Goal: Information Seeking & Learning: Find specific fact

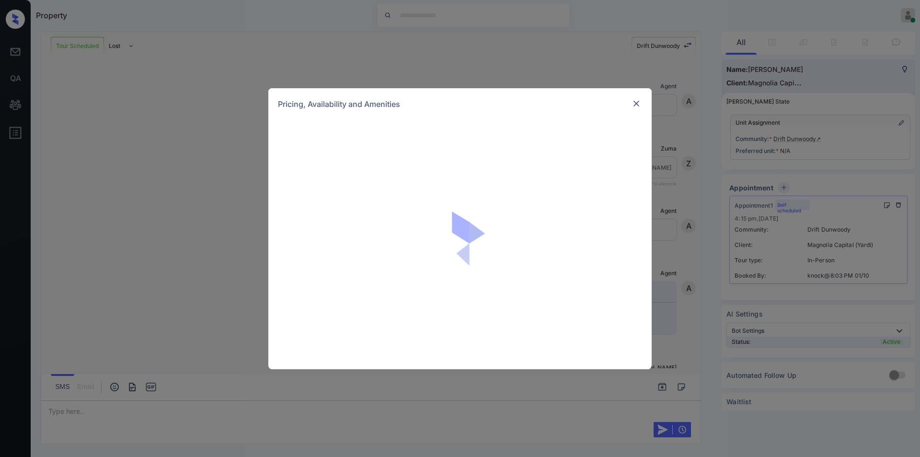
scroll to position [754, 0]
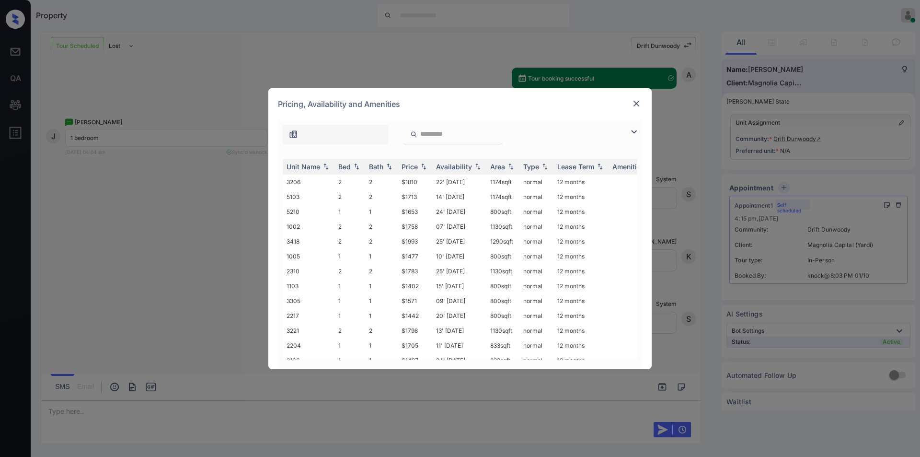
click at [636, 133] on img at bounding box center [634, 132] width 12 height 12
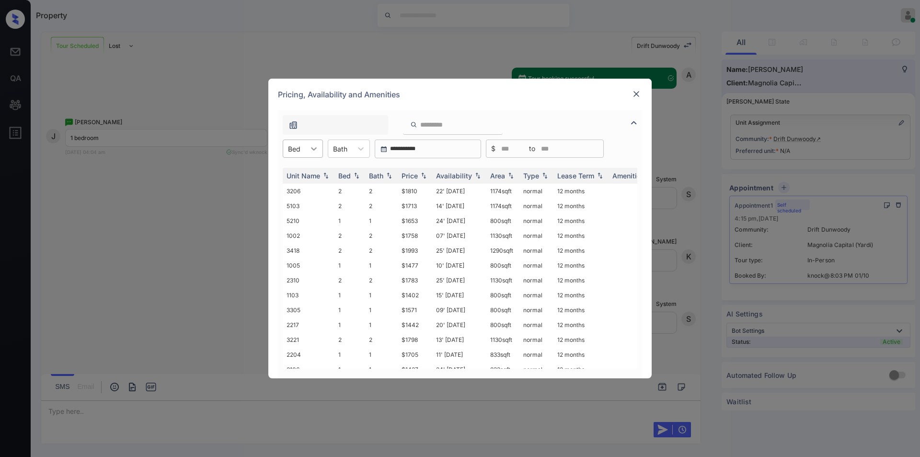
click at [310, 145] on icon at bounding box center [314, 149] width 10 height 10
click at [297, 170] on div "1" at bounding box center [303, 171] width 40 height 17
drag, startPoint x: 401, startPoint y: 222, endPoint x: 434, endPoint y: 222, distance: 33.1
click at [434, 222] on tr "1103 1 1 $1402 15' [DATE] 800 sqft normal 12 months" at bounding box center [533, 220] width 501 height 15
copy td "$1402"
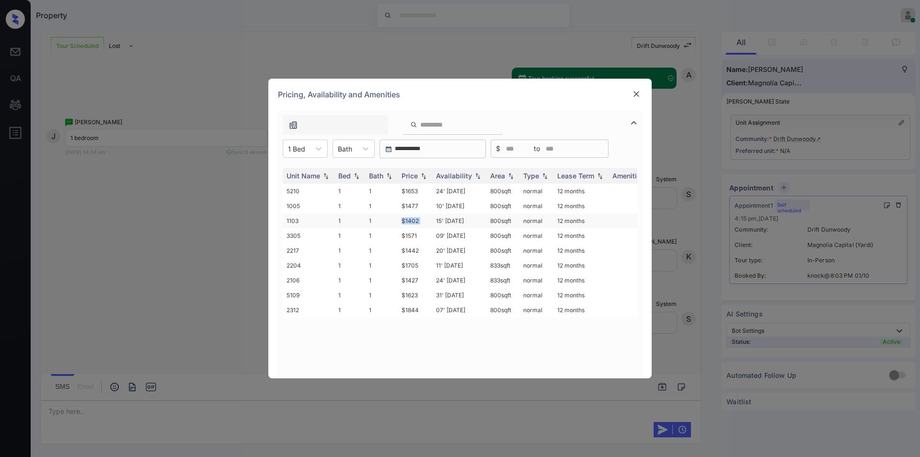
click at [414, 221] on td "$1402" at bounding box center [415, 220] width 35 height 15
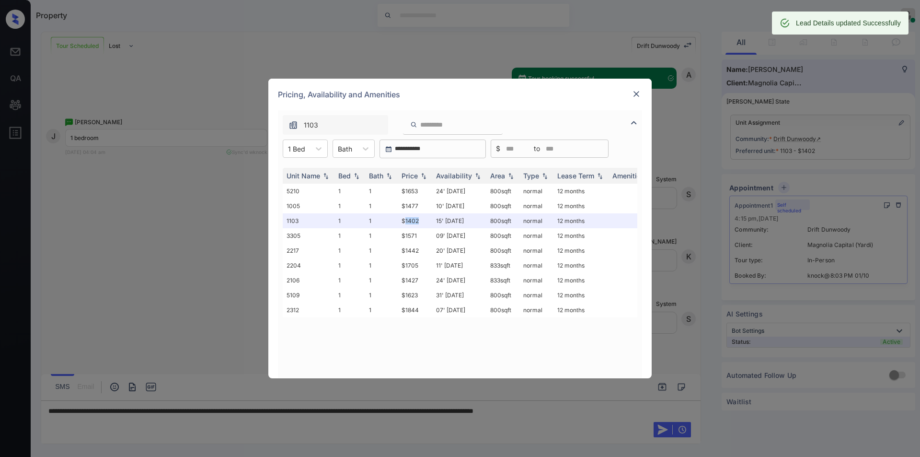
click at [636, 92] on img at bounding box center [637, 94] width 10 height 10
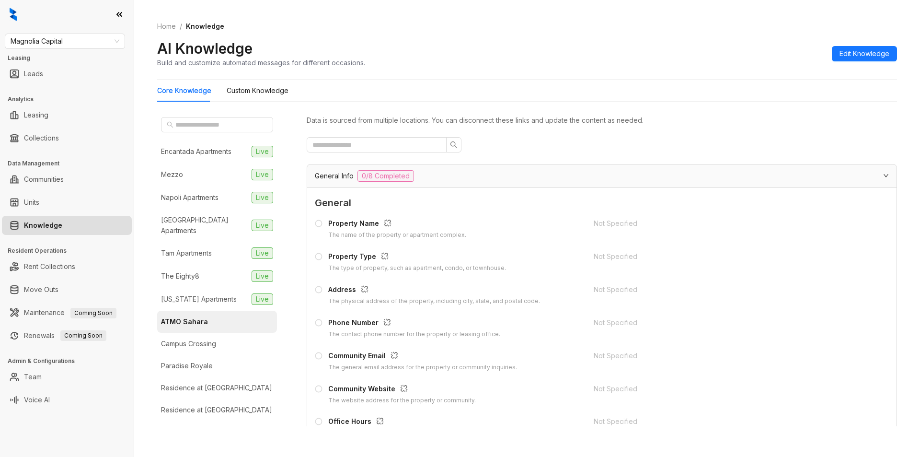
click at [94, 44] on span "Magnolia Capital" at bounding box center [65, 41] width 109 height 14
type input "*****"
click at [84, 62] on div "Gates Hudson" at bounding box center [64, 60] width 105 height 11
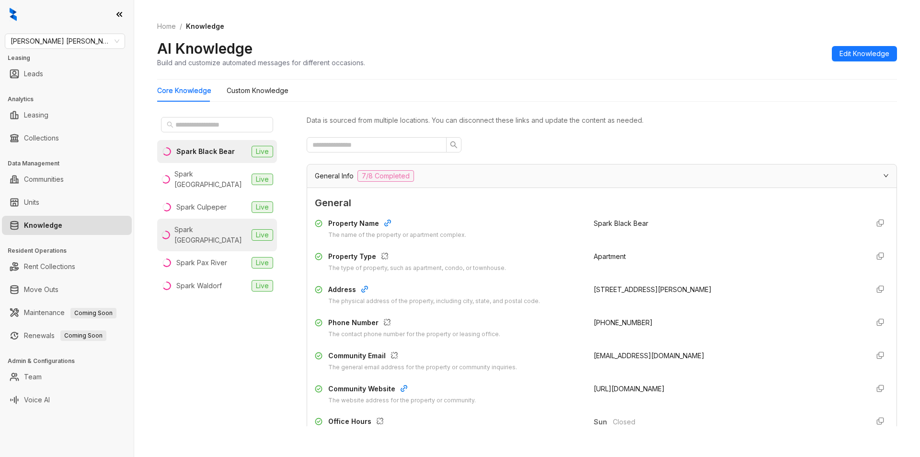
click at [218, 224] on div "Spark Oxon Hill" at bounding box center [210, 234] width 73 height 21
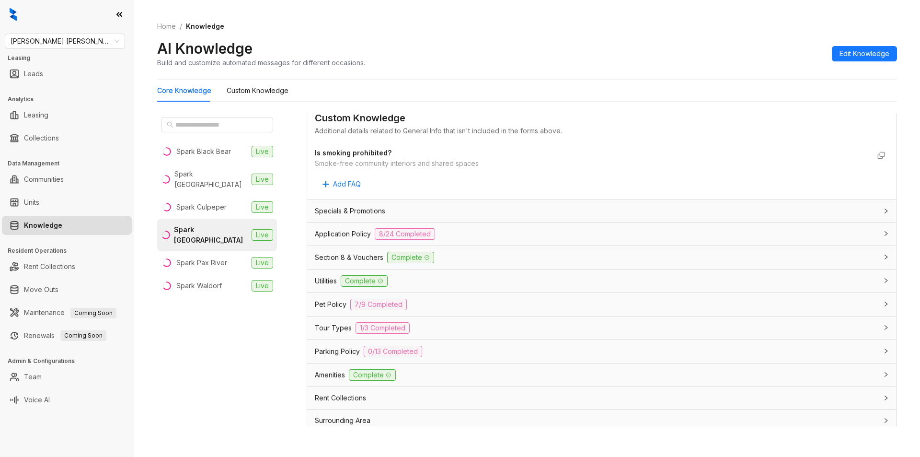
scroll to position [493, 0]
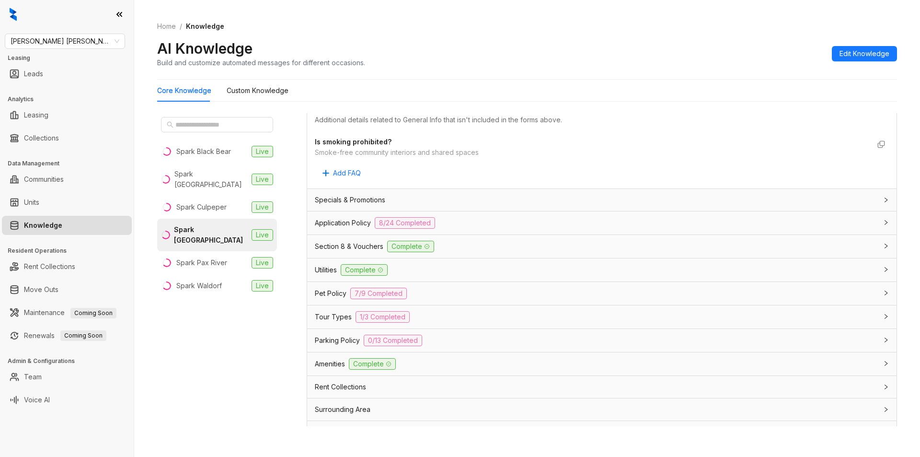
click at [459, 222] on div "Application Policy 8/24 Completed" at bounding box center [596, 223] width 563 height 12
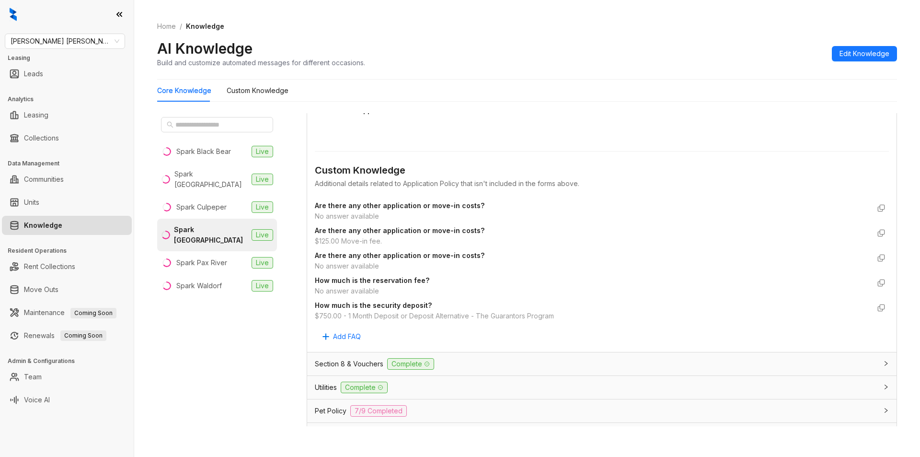
scroll to position [1786, 0]
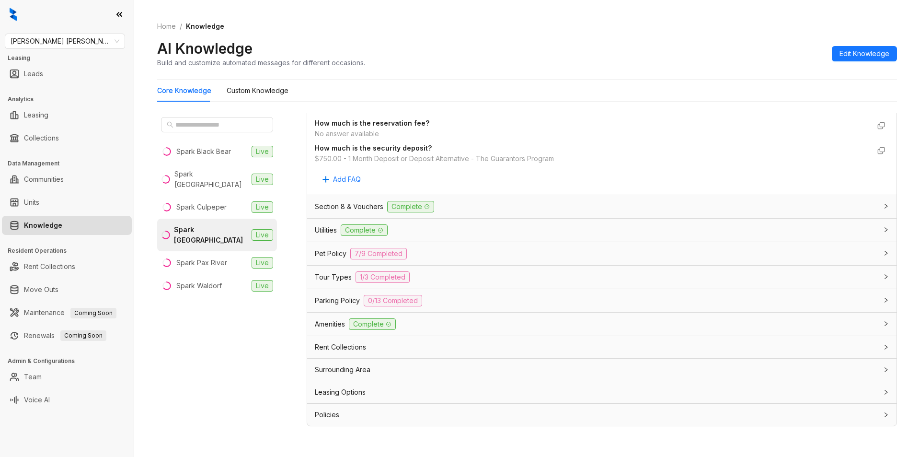
click at [544, 208] on div "Section 8 & Vouchers Complete" at bounding box center [596, 207] width 563 height 12
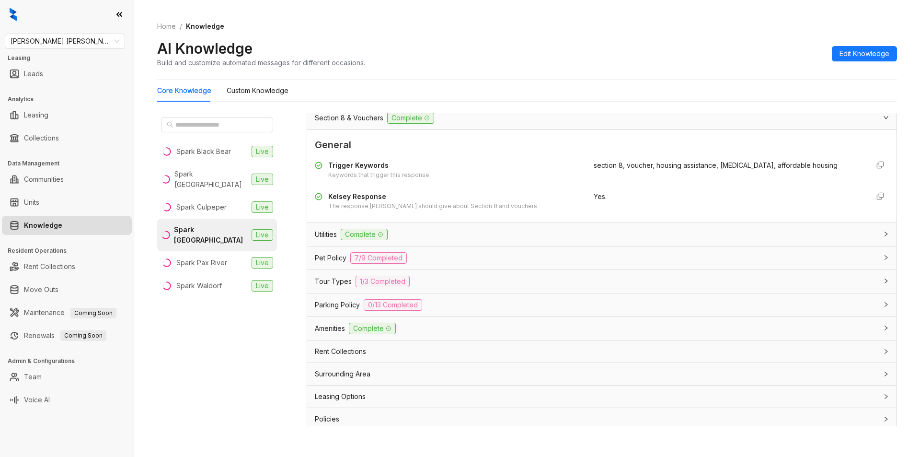
scroll to position [1879, 0]
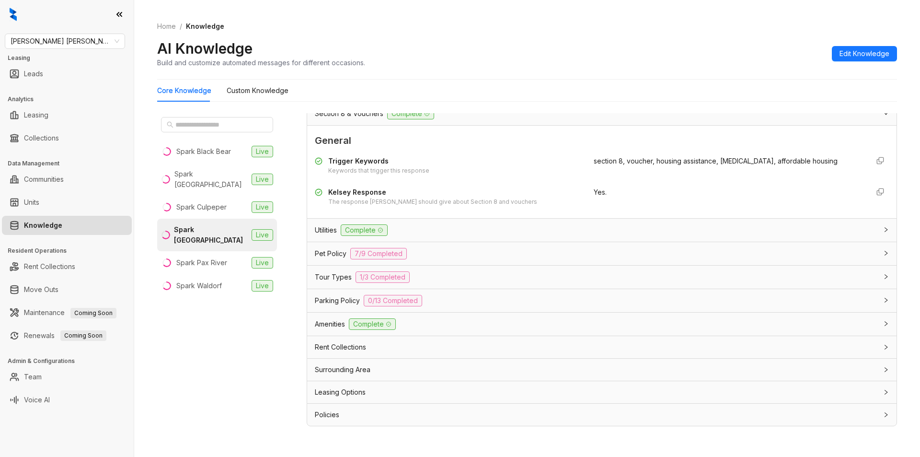
click at [442, 230] on div "Utilities Complete" at bounding box center [596, 230] width 563 height 12
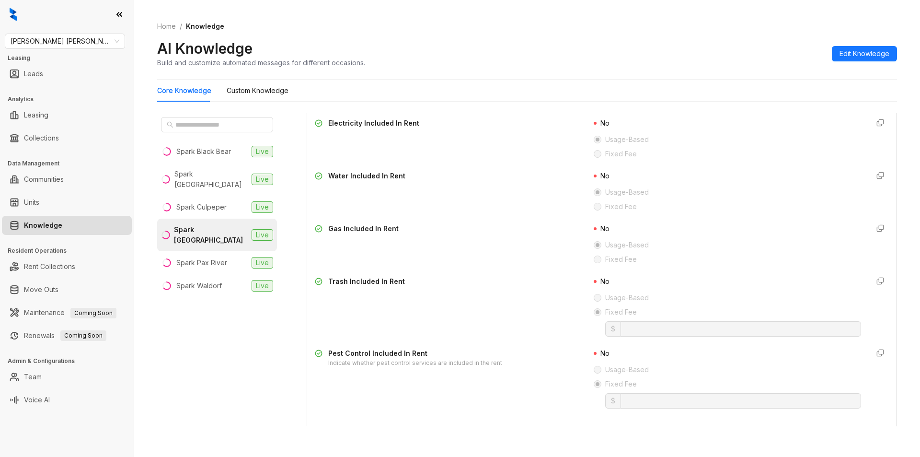
scroll to position [2180, 0]
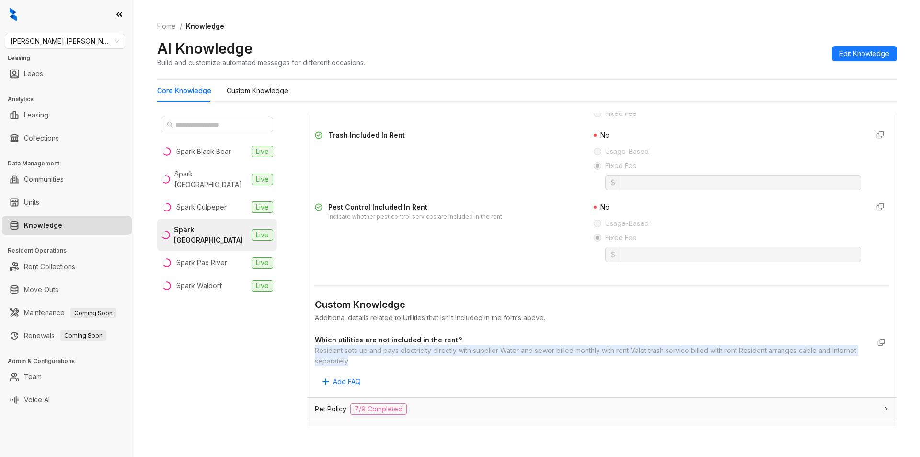
drag, startPoint x: 312, startPoint y: 346, endPoint x: 376, endPoint y: 364, distance: 65.6
click at [376, 364] on div "General Electricity Included In Rent No Usage-Based Fixed Fee Water Included In…" at bounding box center [601, 169] width 589 height 455
copy div "Resident sets up and pays electricity directly with supplier Water and sewer bi…"
